Goal: Information Seeking & Learning: Find specific page/section

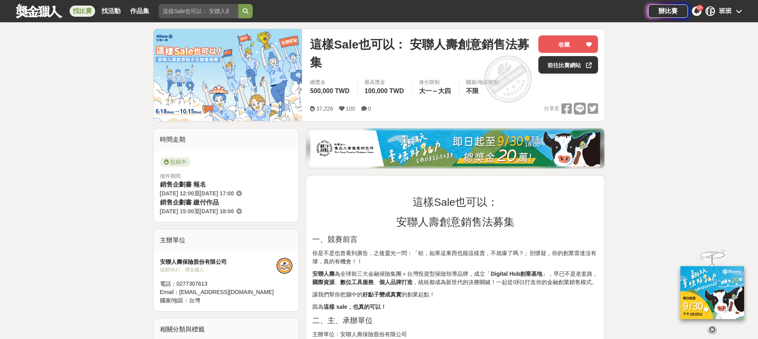
scroll to position [126, 0]
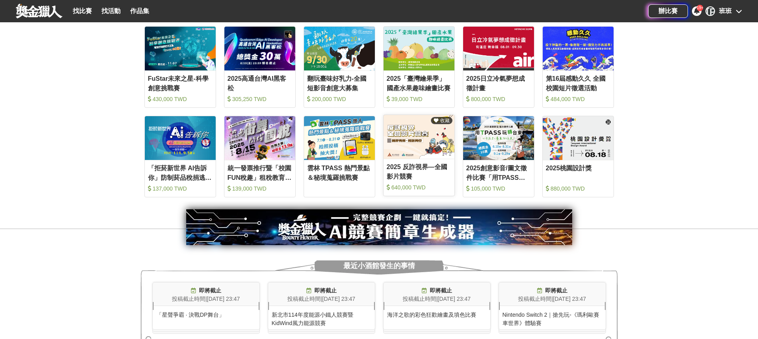
scroll to position [399, 0]
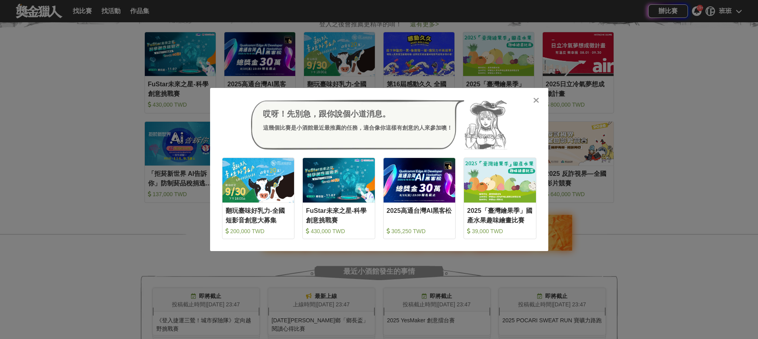
click at [536, 99] on icon at bounding box center [536, 100] width 6 height 8
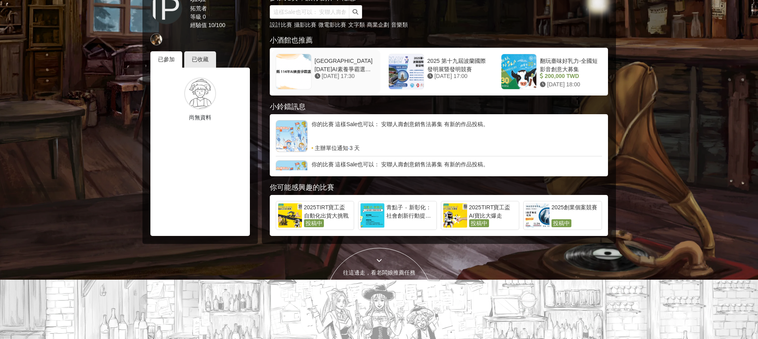
scroll to position [0, 0]
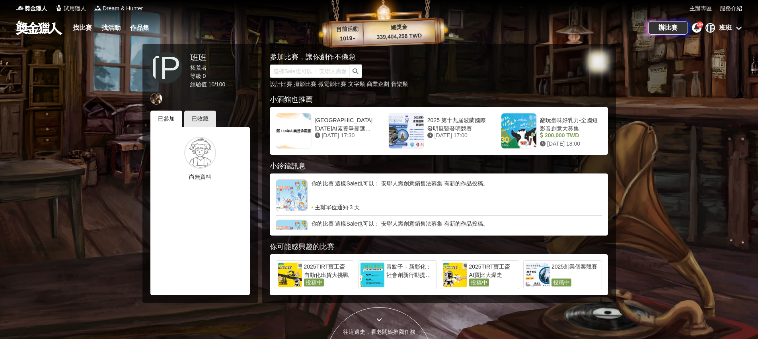
click at [308, 72] on input "text" at bounding box center [310, 71] width 80 height 14
type input "齡感"
click button "submit" at bounding box center [355, 71] width 13 height 14
